Goal: Check status: Check status

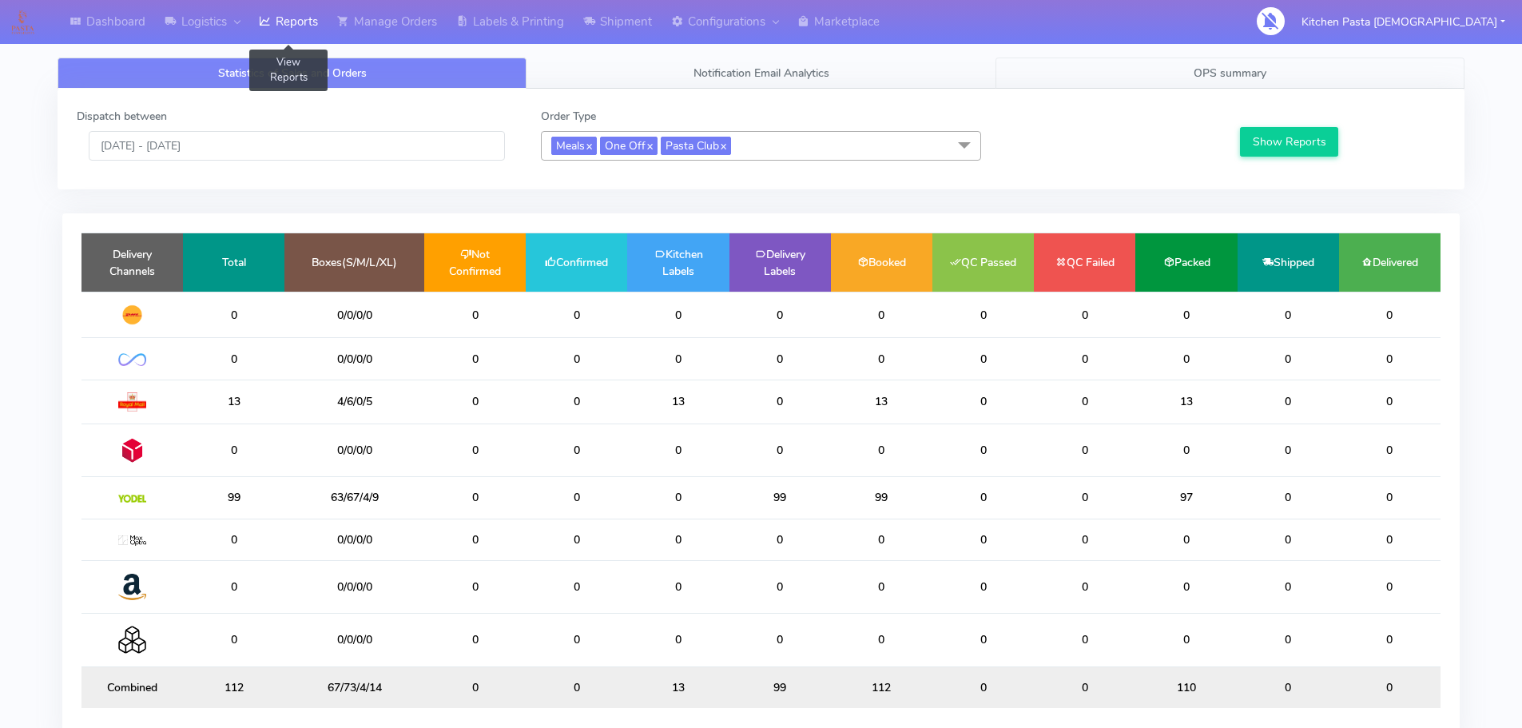
click at [1149, 78] on link "OPS summary" at bounding box center [1229, 73] width 469 height 31
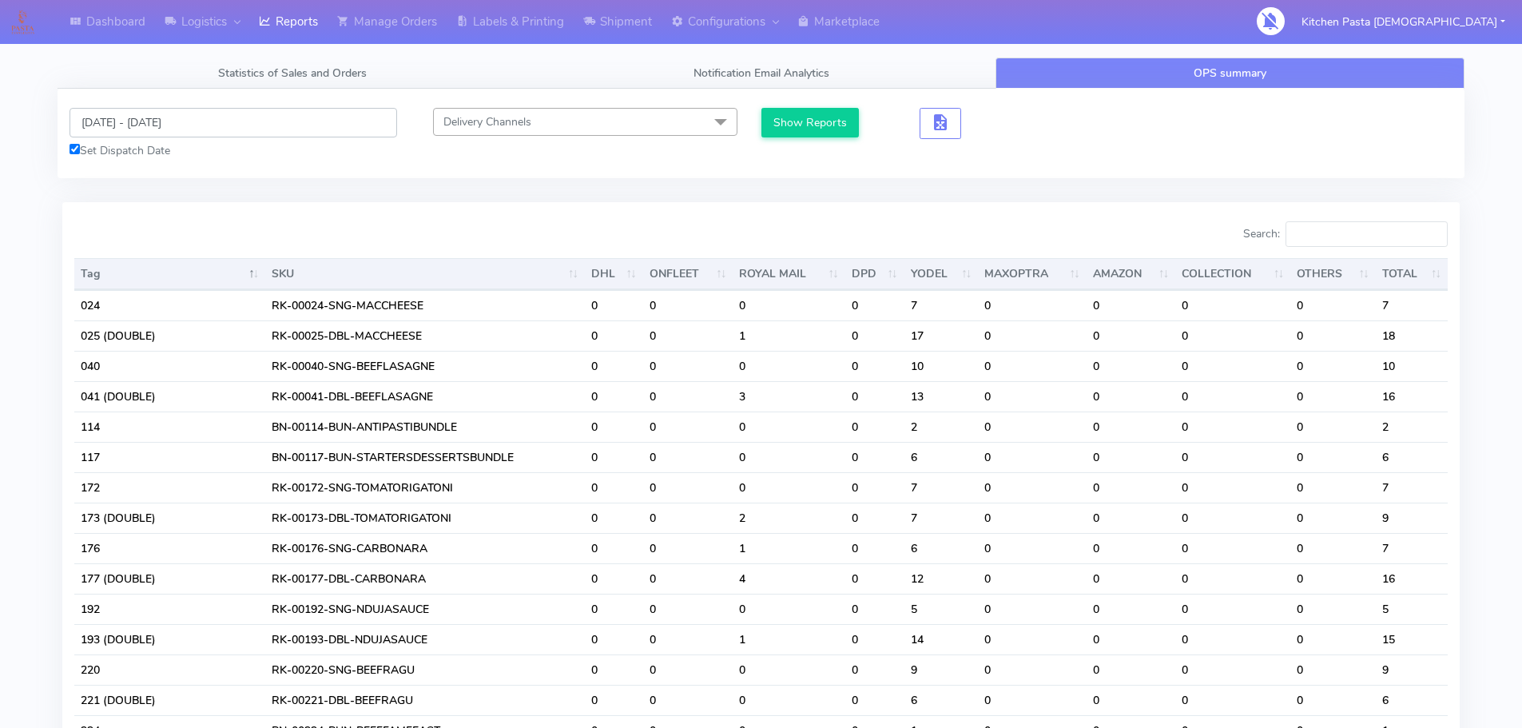
click at [260, 125] on input "[DATE] - [DATE]" at bounding box center [232, 123] width 327 height 30
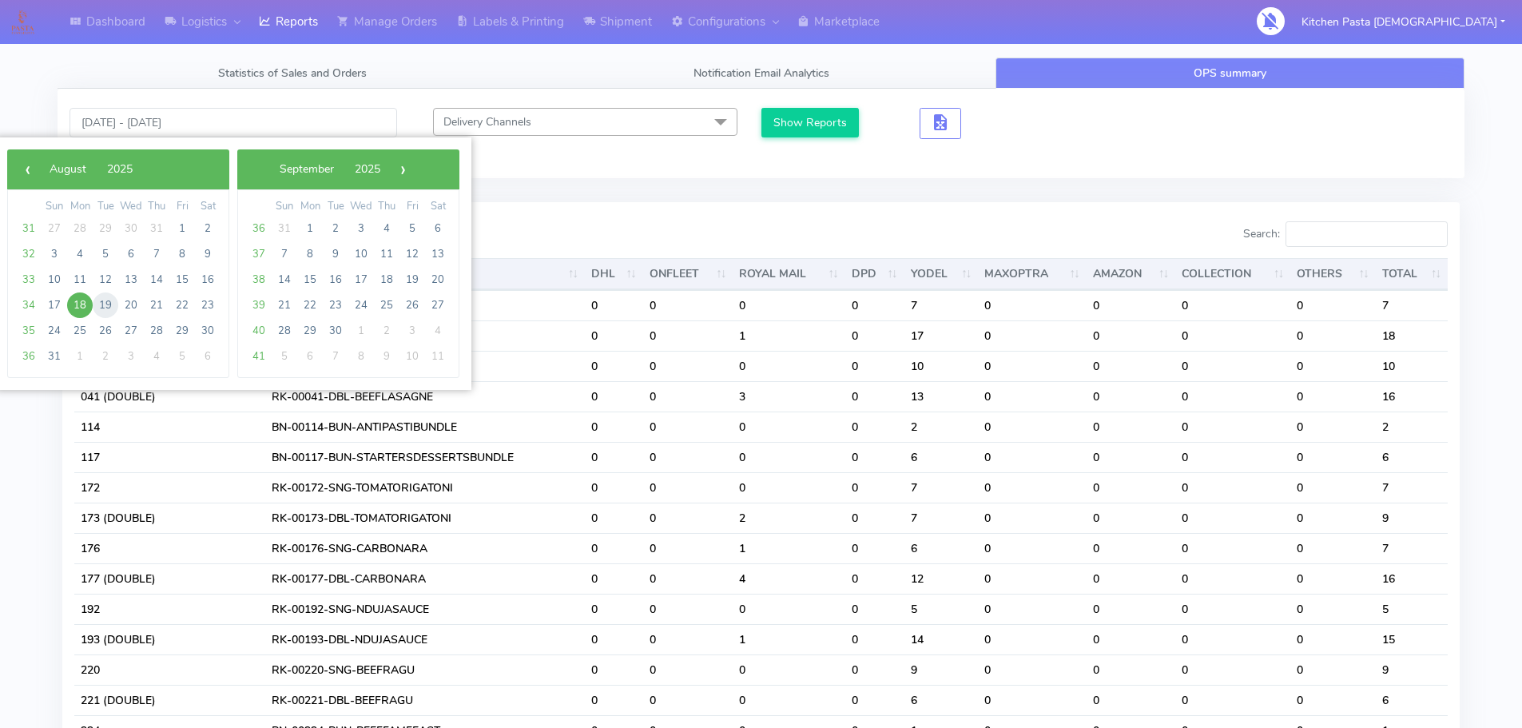
click at [107, 305] on span "19" at bounding box center [106, 305] width 26 height 26
type input "[DATE] - [DATE]"
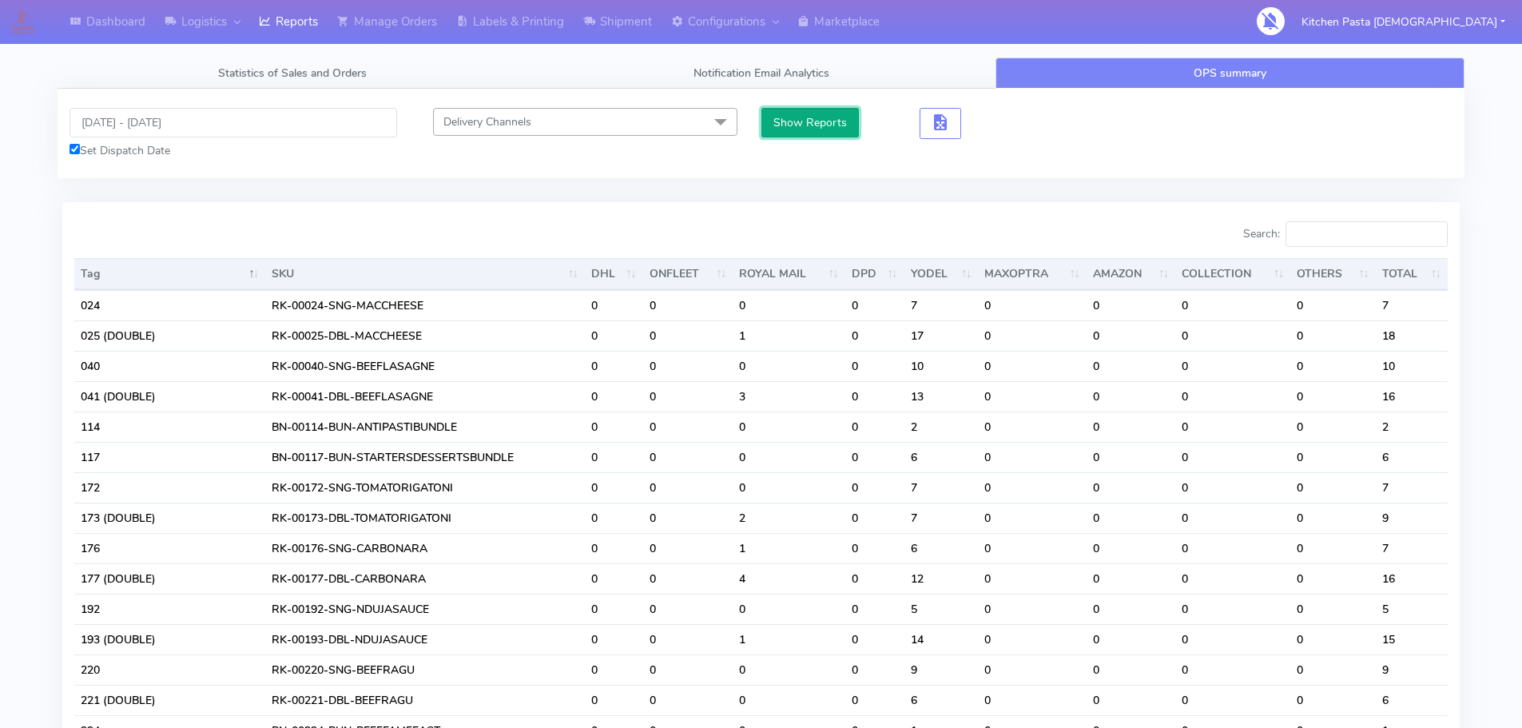
click at [833, 127] on button "Show Reports" at bounding box center [810, 123] width 98 height 30
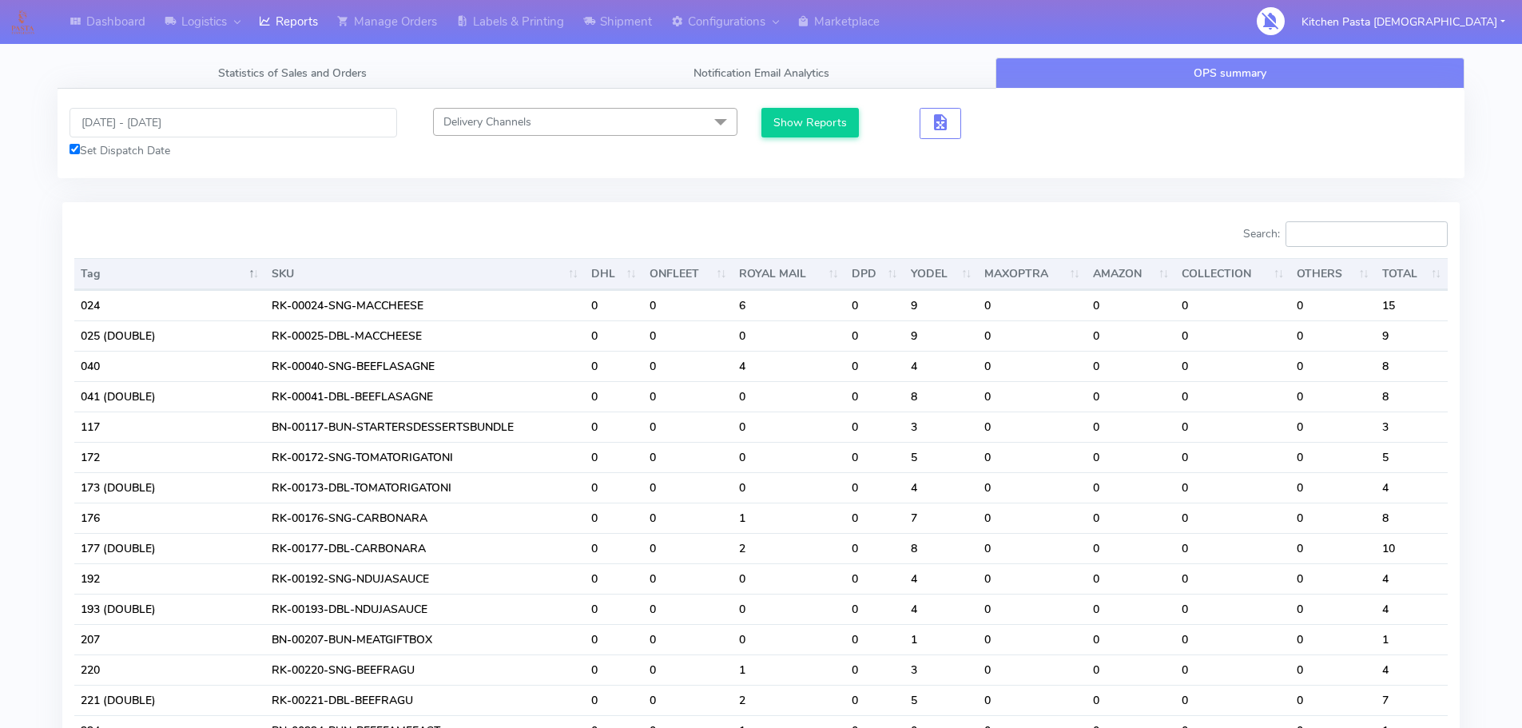
click at [1329, 240] on input "Search:" at bounding box center [1366, 234] width 162 height 26
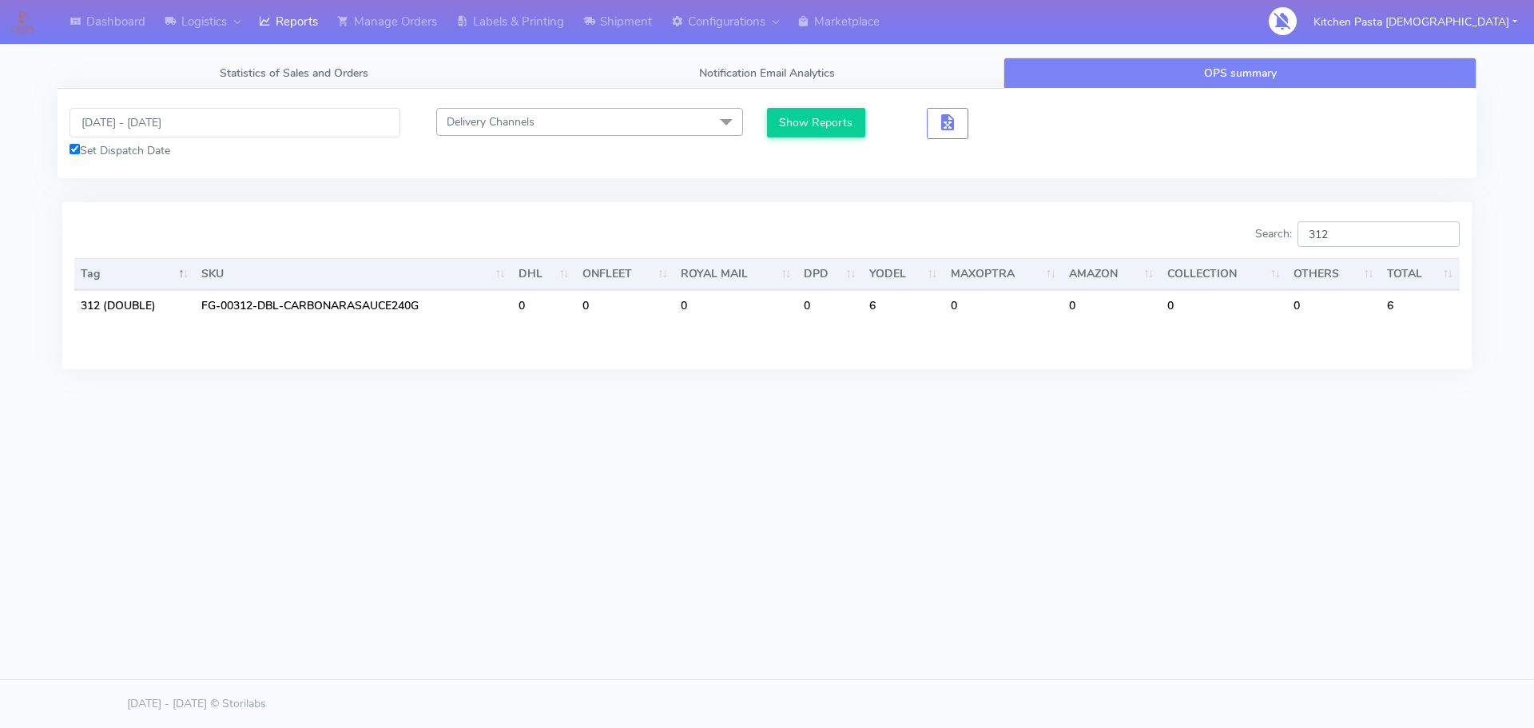
type input "312"
drag, startPoint x: 1533, startPoint y: 89, endPoint x: 1267, endPoint y: 436, distance: 437.6
click at [1256, 436] on div "Dashboard Logistics [GEOGRAPHIC_DATA] Logistics Reports Manage Orders Labels & …" at bounding box center [767, 291] width 1534 height 582
click at [1095, 598] on body "Dashboard Logistics [GEOGRAPHIC_DATA] Logistics Reports Manage Orders Labels & …" at bounding box center [767, 315] width 1534 height 630
